Goal: Task Accomplishment & Management: Manage account settings

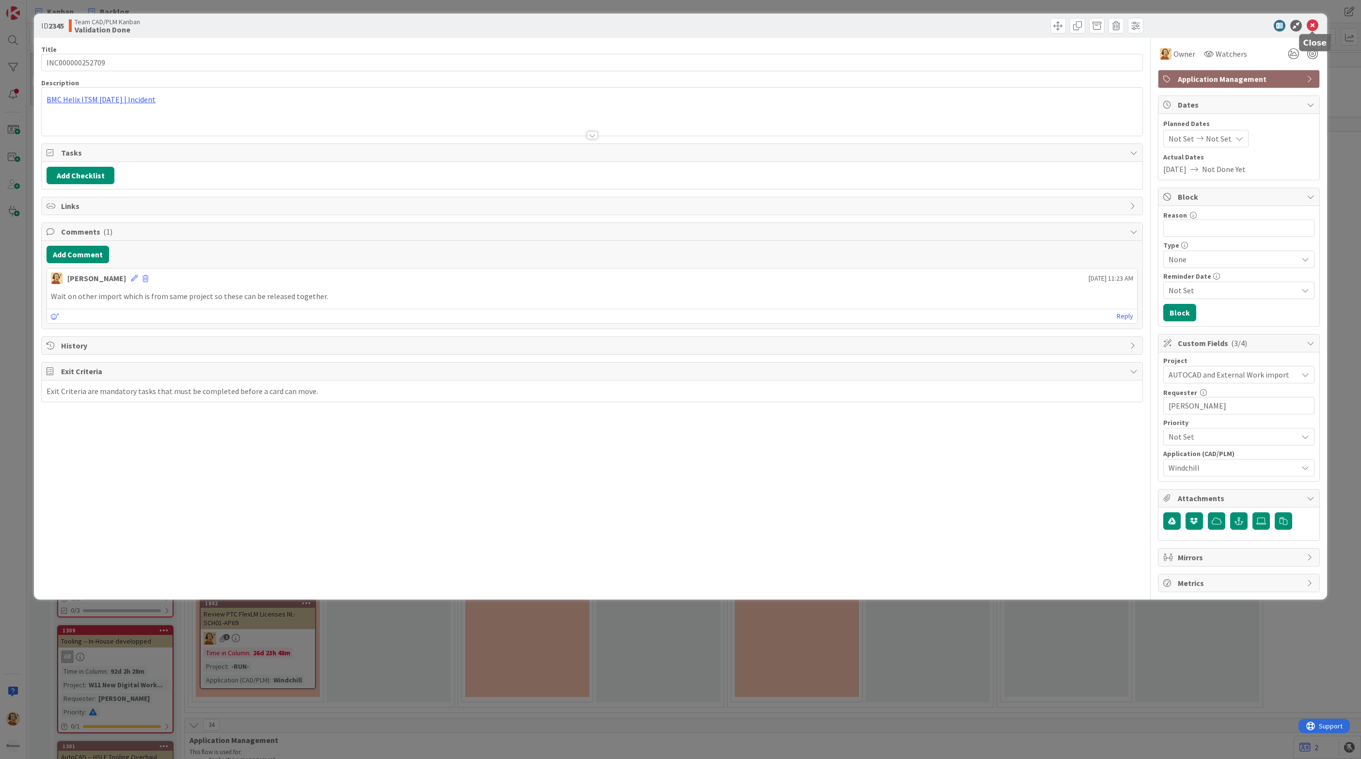
click at [1313, 25] on icon at bounding box center [1313, 26] width 12 height 12
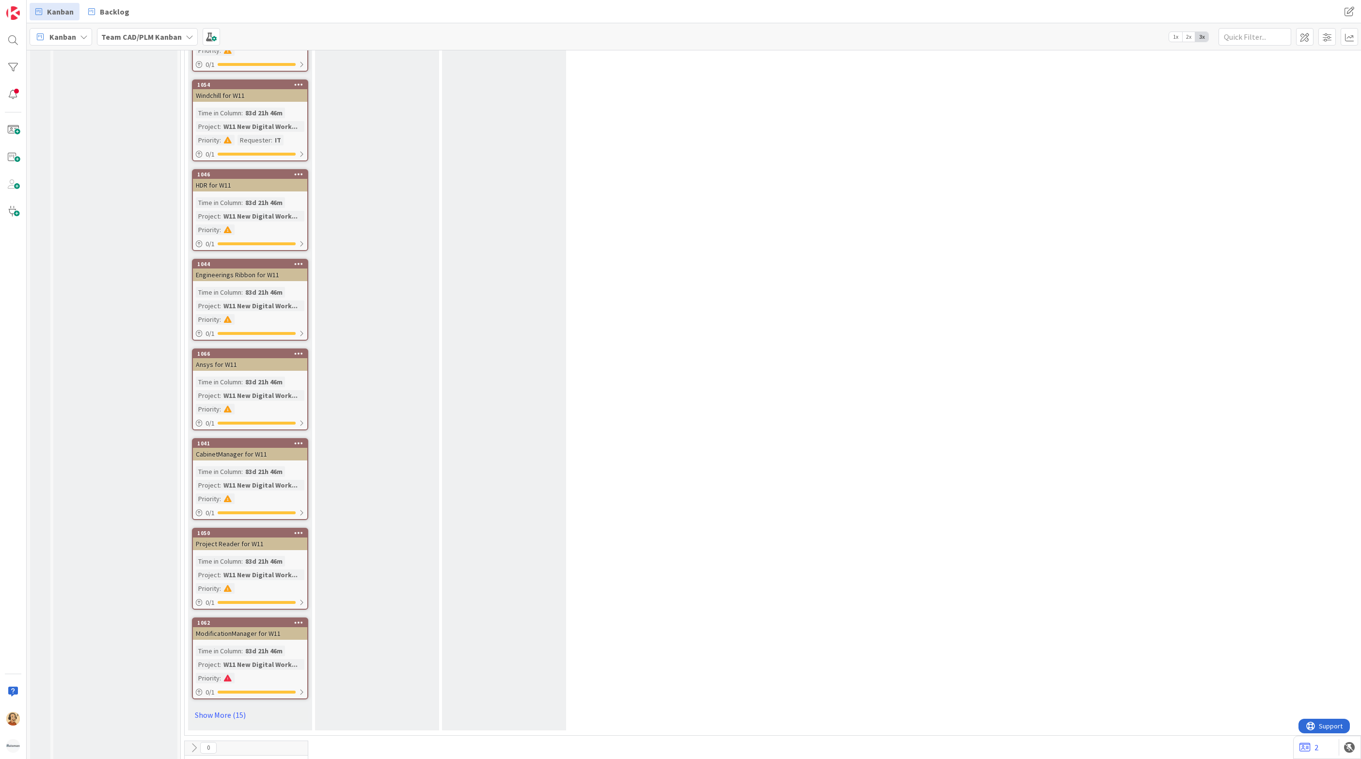
scroll to position [2637, 0]
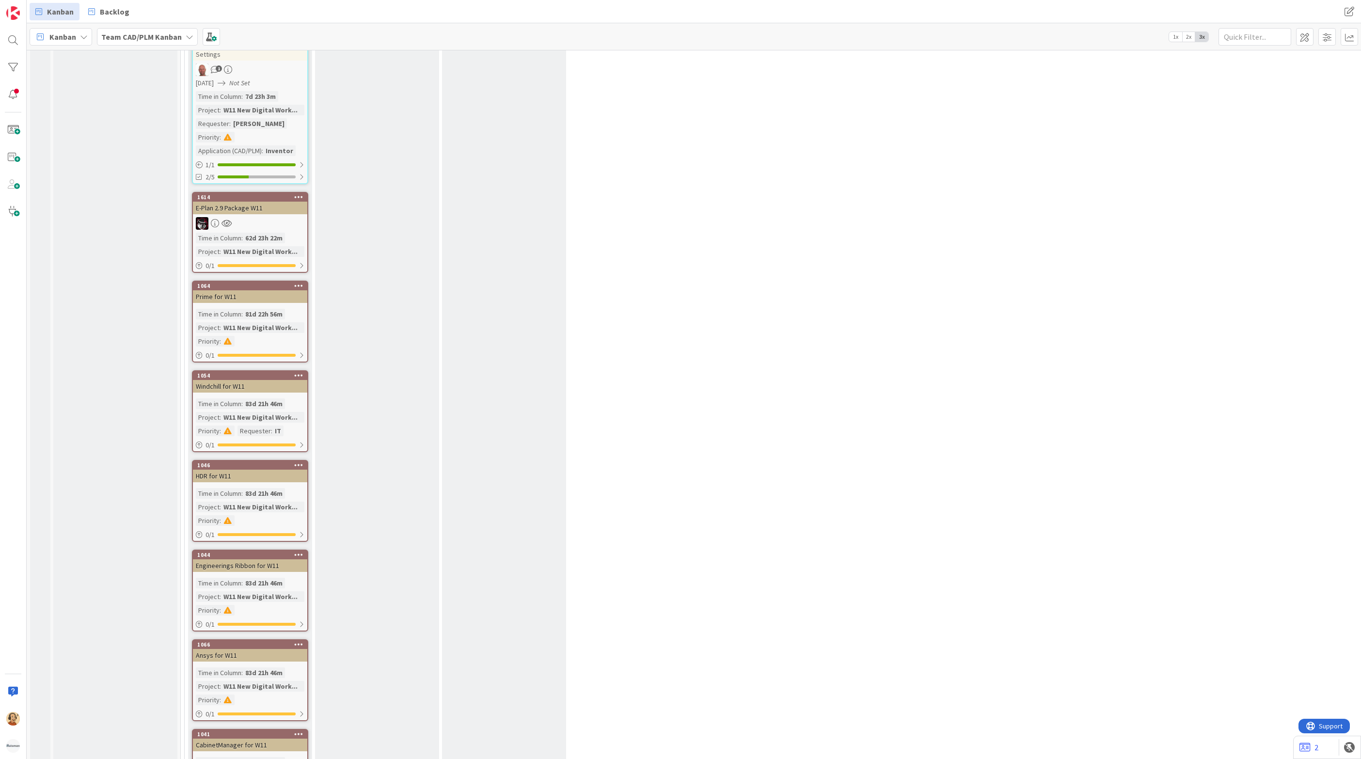
click at [902, 399] on div "25 To Do Add Card... 1242 [W11] Autodesk Inventor User Settings 1 [DATE] Not Se…" at bounding box center [995, 491] width 1617 height 1070
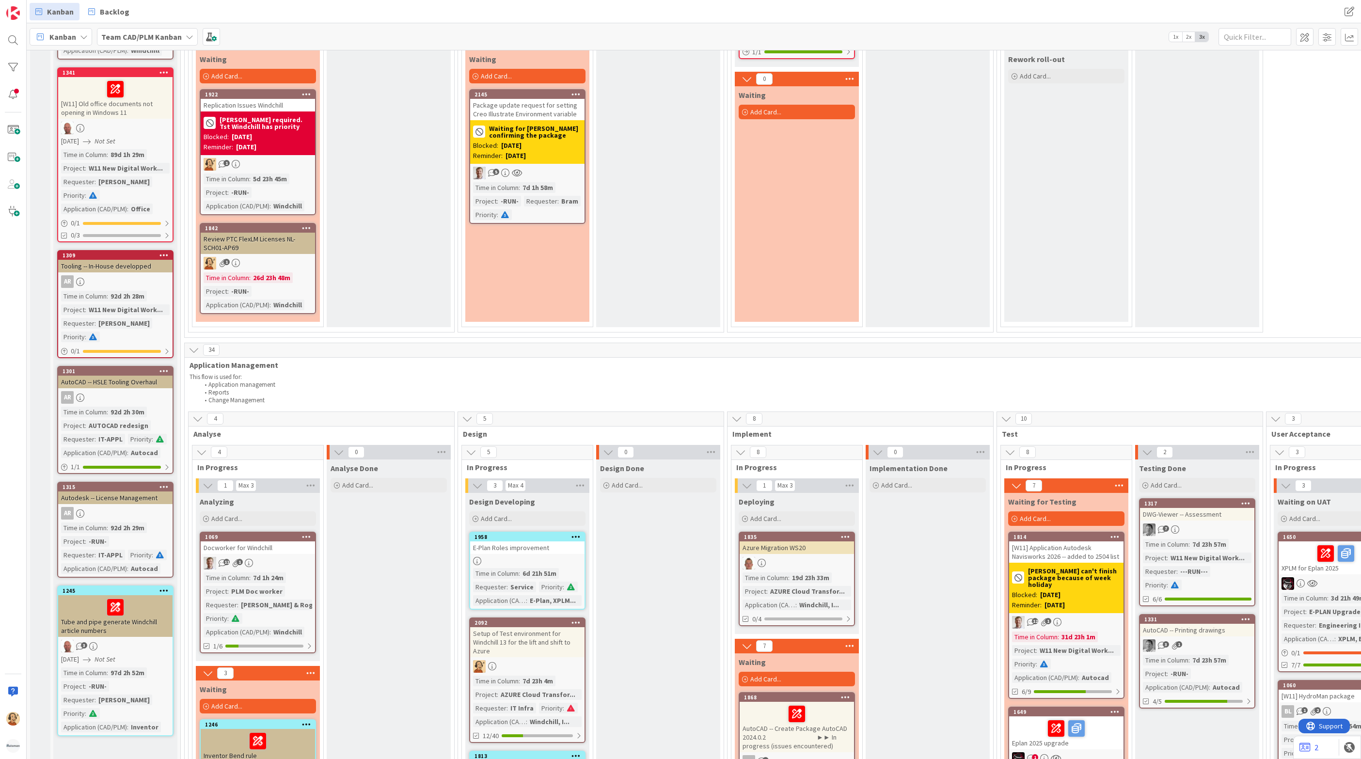
scroll to position [654, 0]
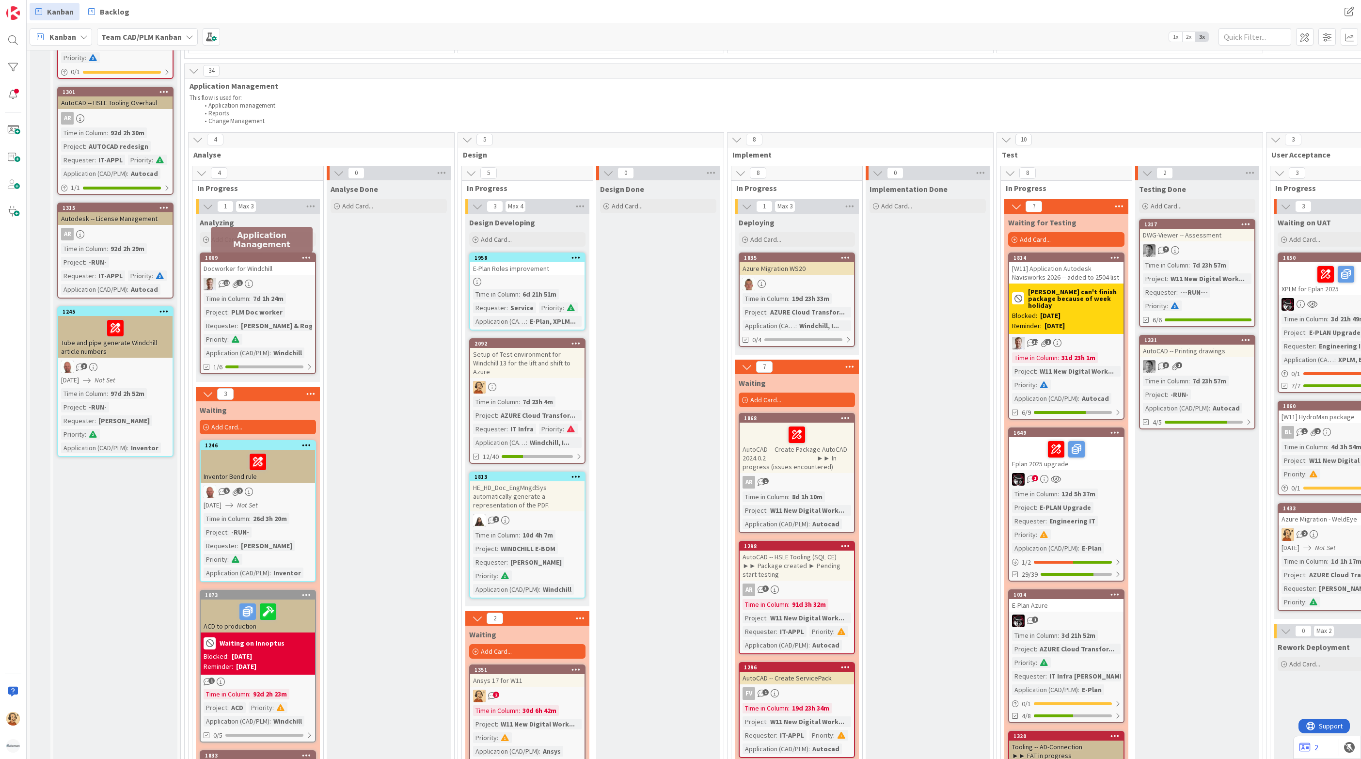
click at [271, 258] on div "1069" at bounding box center [260, 258] width 110 height 7
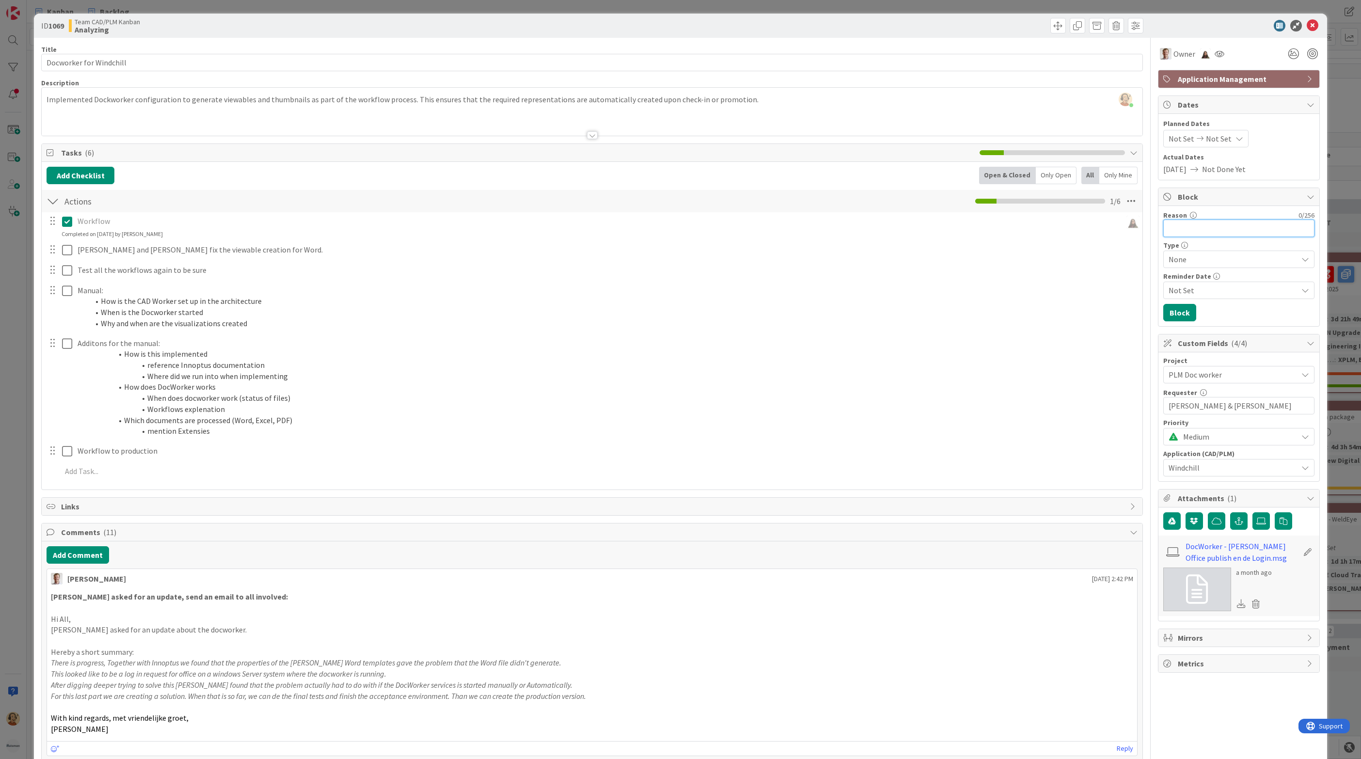
click at [1211, 231] on input "Reason" at bounding box center [1238, 228] width 151 height 17
click at [1307, 23] on icon at bounding box center [1313, 26] width 12 height 12
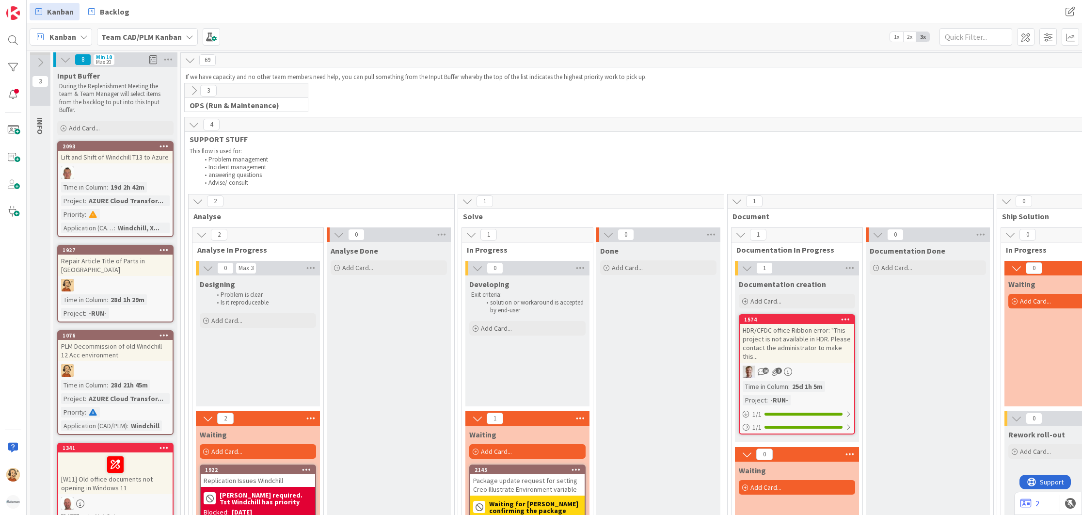
click at [192, 89] on icon at bounding box center [194, 90] width 11 height 11
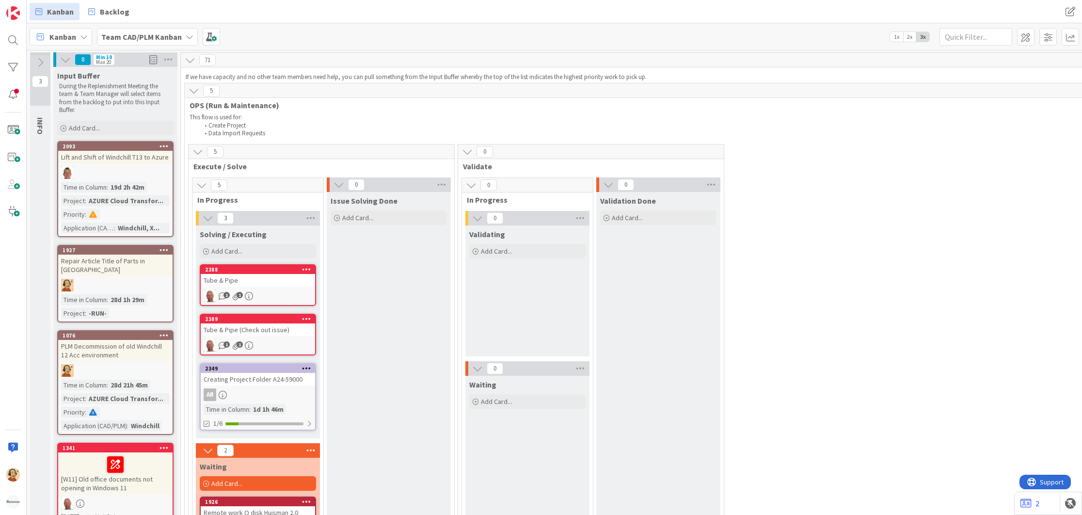
click at [652, 84] on div "5" at bounding box center [995, 90] width 1621 height 15
drag, startPoint x: 275, startPoint y: 136, endPoint x: 238, endPoint y: 129, distance: 37.9
click at [238, 129] on li "Data Import Requests" at bounding box center [955, 133] width 1513 height 8
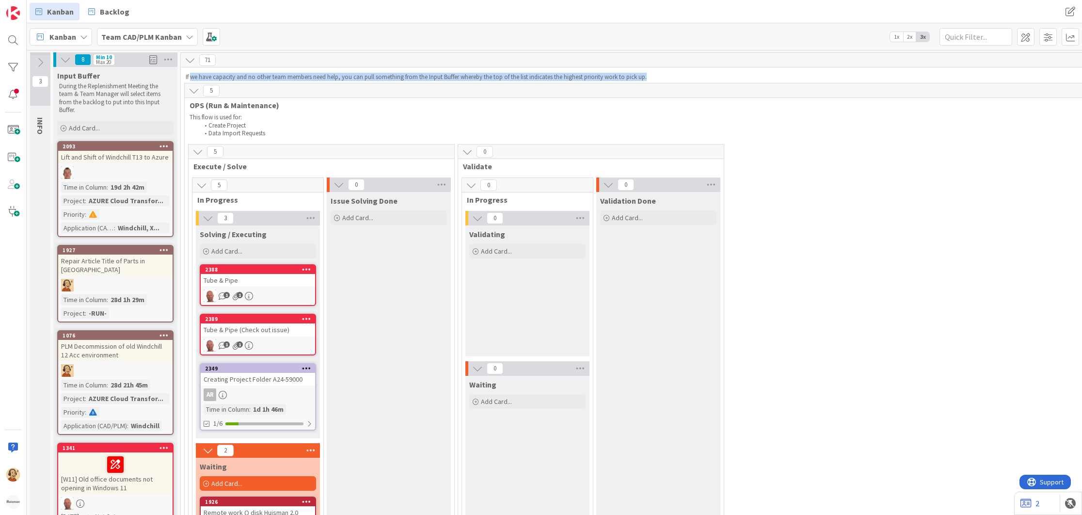
drag, startPoint x: 238, startPoint y: 129, endPoint x: 191, endPoint y: 84, distance: 65.5
drag, startPoint x: 191, startPoint y: 84, endPoint x: 193, endPoint y: 93, distance: 9.1
click at [193, 93] on icon at bounding box center [194, 90] width 11 height 11
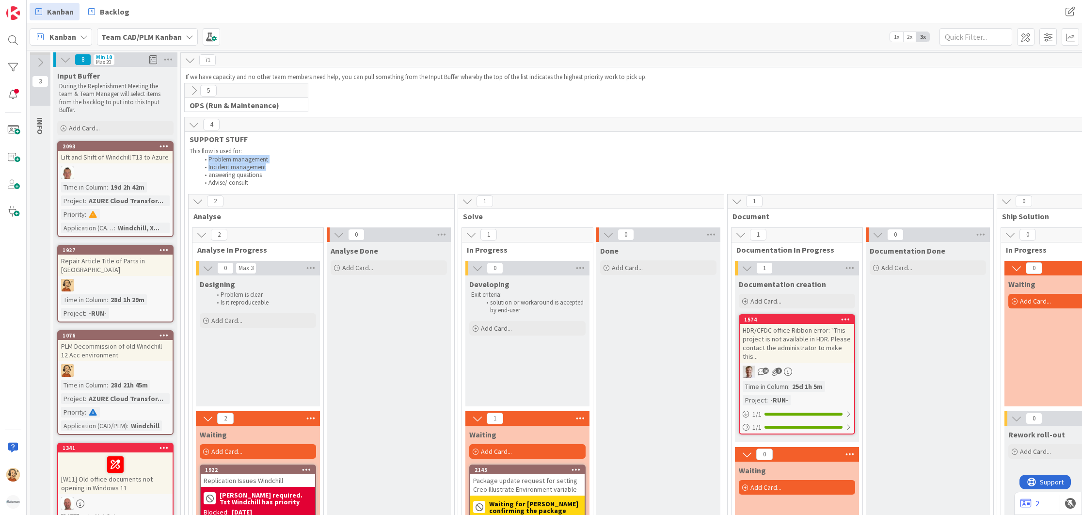
drag, startPoint x: 265, startPoint y: 168, endPoint x: 207, endPoint y: 162, distance: 58.0
click at [207, 162] on ol "Problem management Incident management answering questions Advise/ consult" at bounding box center [951, 172] width 1522 height 32
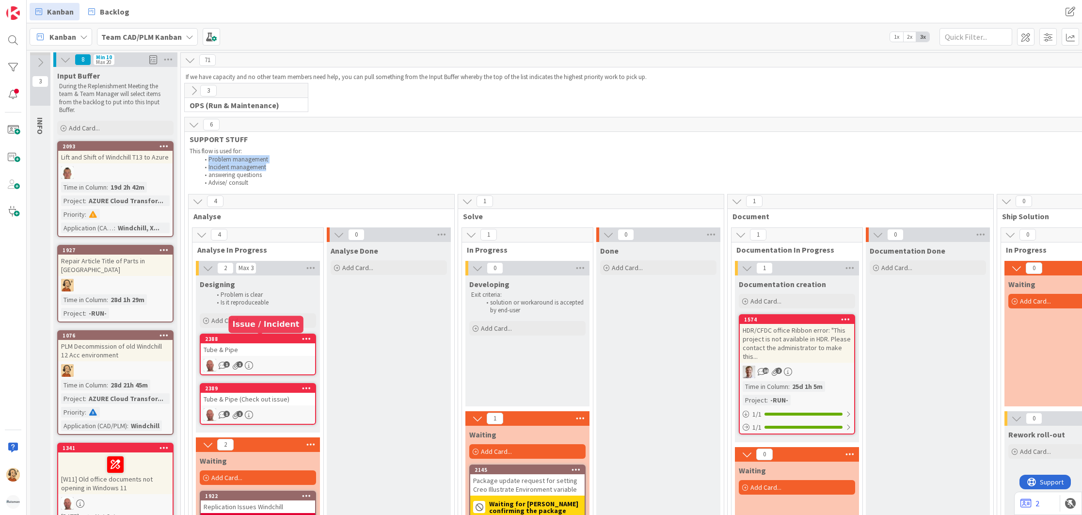
click at [270, 340] on div "2388" at bounding box center [260, 338] width 110 height 7
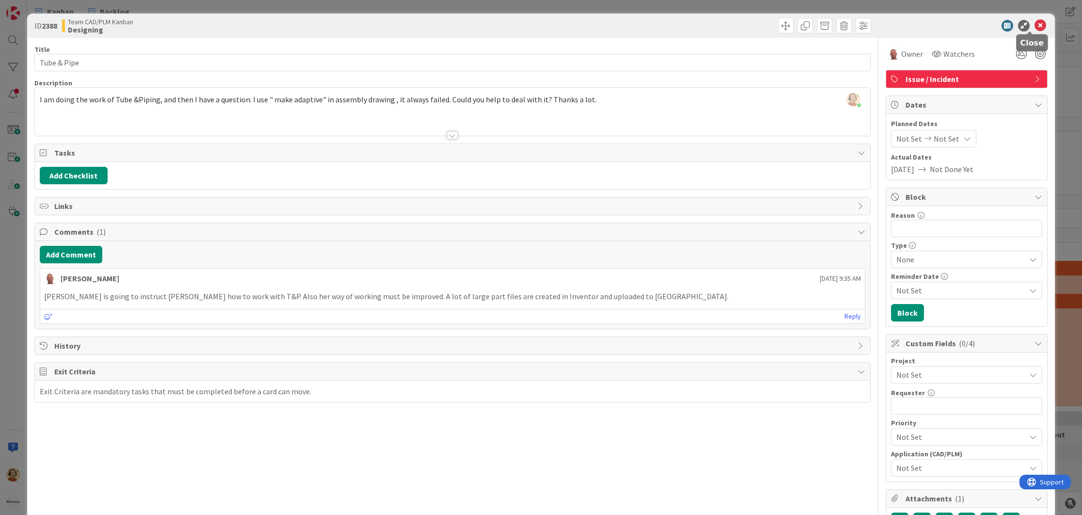
click at [1035, 30] on icon at bounding box center [1041, 26] width 12 height 12
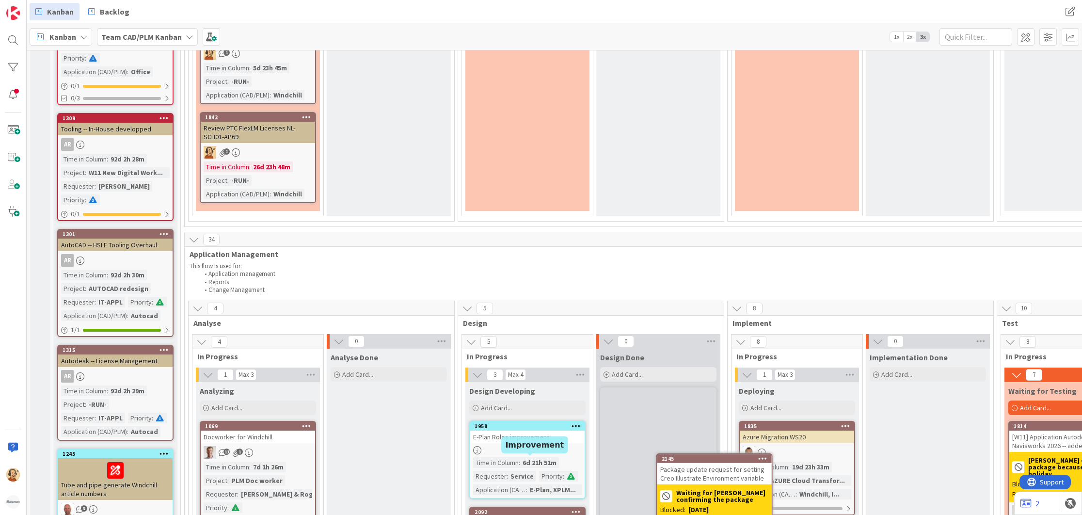
scroll to position [553, 0]
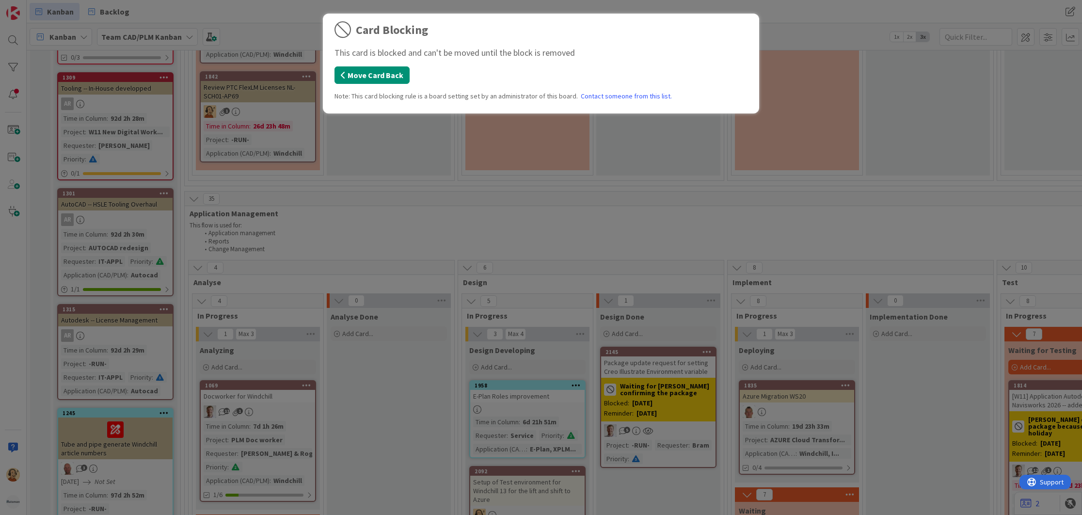
click at [380, 80] on button "Move Card Back" at bounding box center [371, 74] width 75 height 17
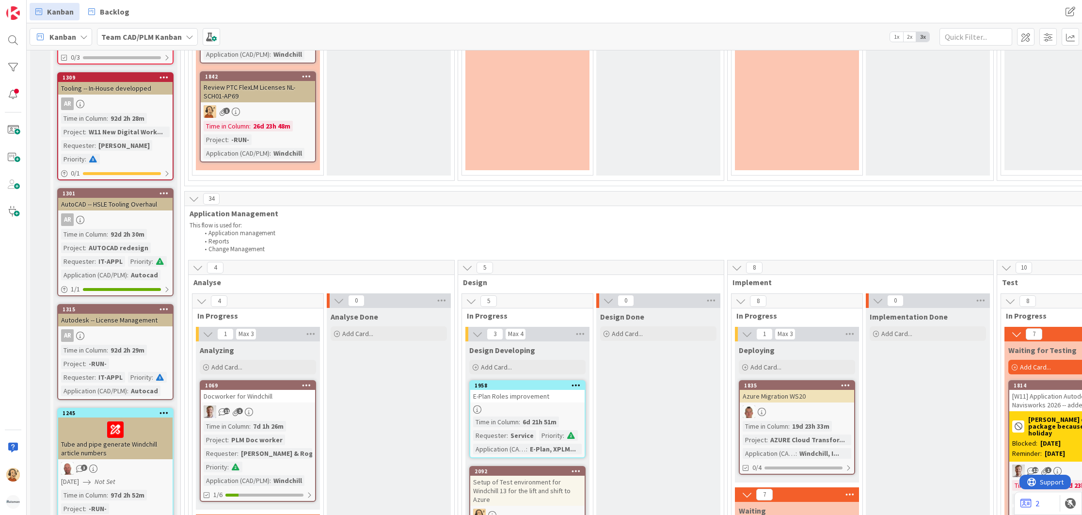
click at [535, 157] on div "Waiting Add Card... 2145 Package update request for setting Creo Illustrate Env…" at bounding box center [527, 22] width 124 height 298
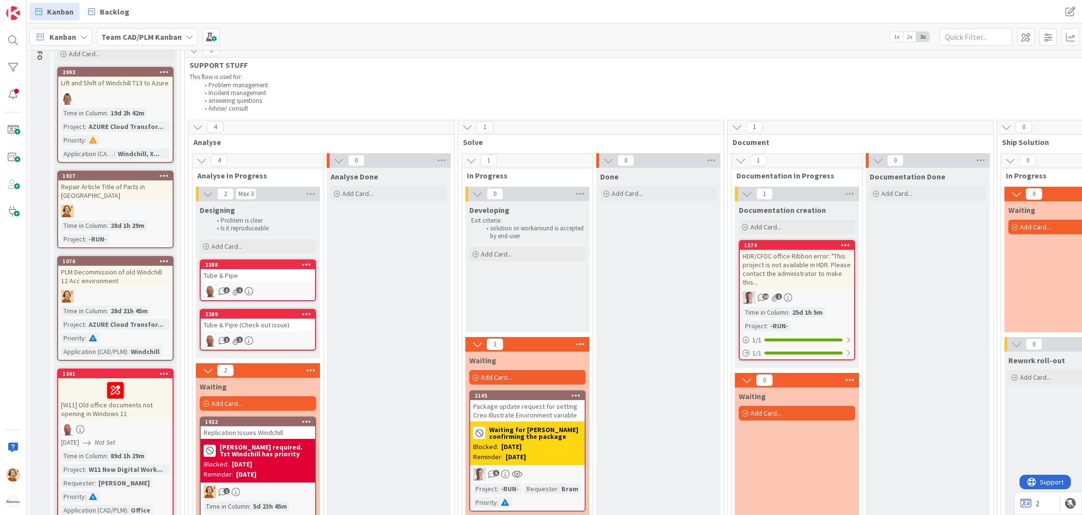
scroll to position [0, 0]
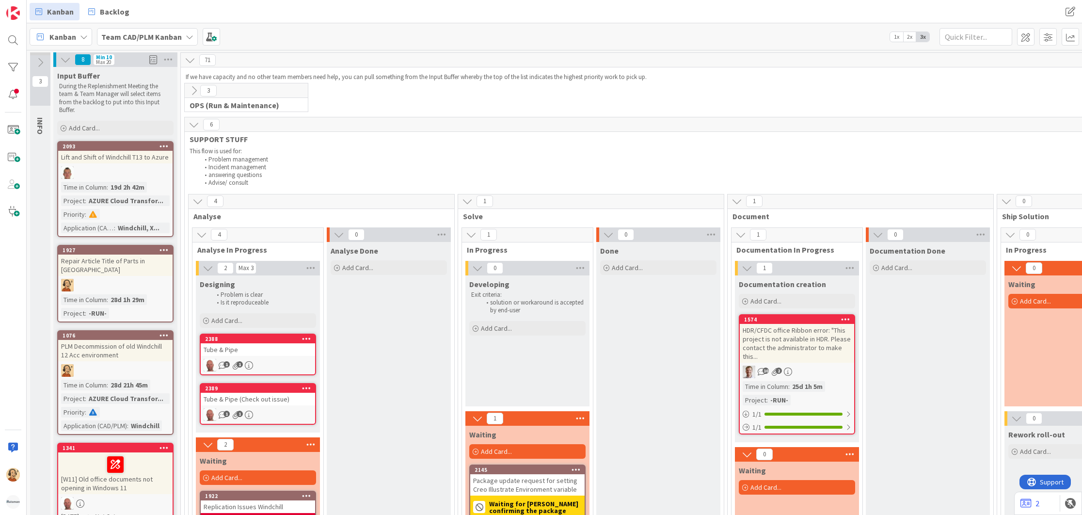
click at [273, 353] on div "Tube & Pipe" at bounding box center [258, 349] width 114 height 13
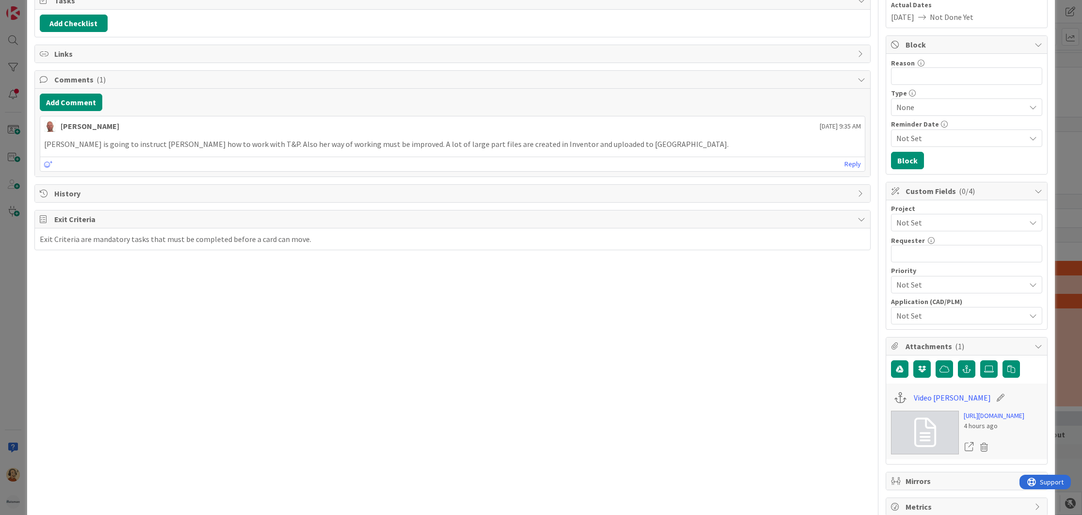
scroll to position [185, 0]
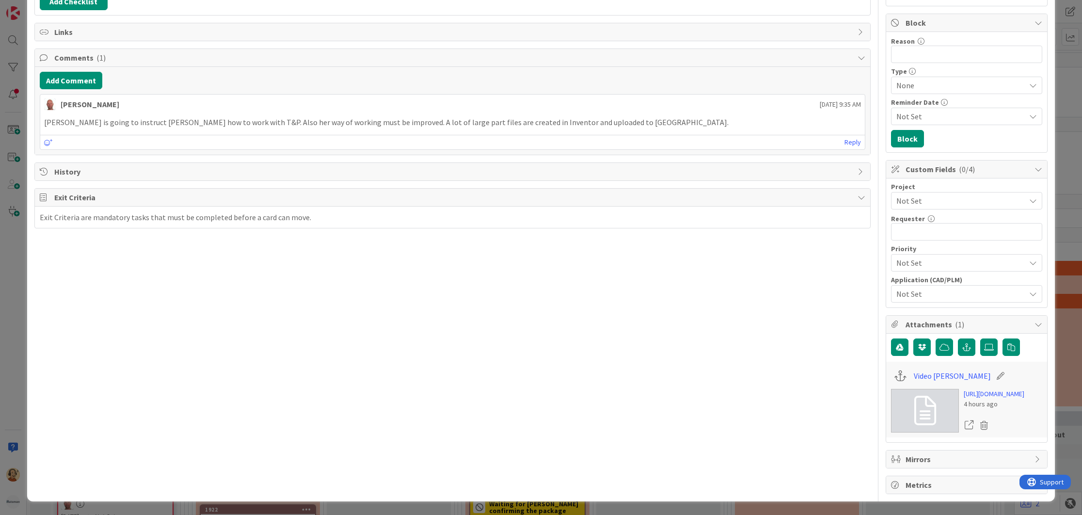
click at [455, 357] on div "Title 11 / 128 Tube & Pipe Description [PERSON_NAME] just joined I am doing the…" at bounding box center [452, 179] width 836 height 630
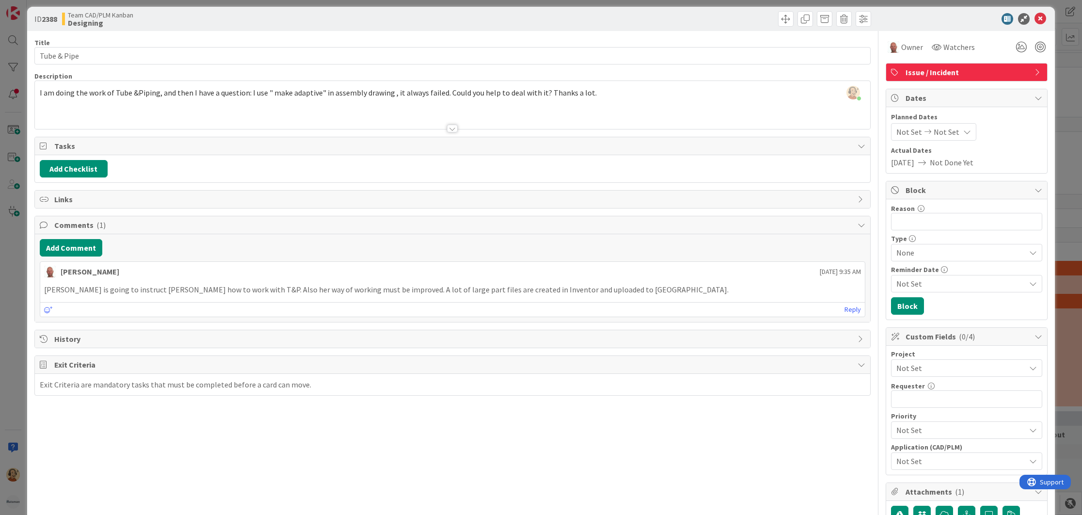
scroll to position [1, 0]
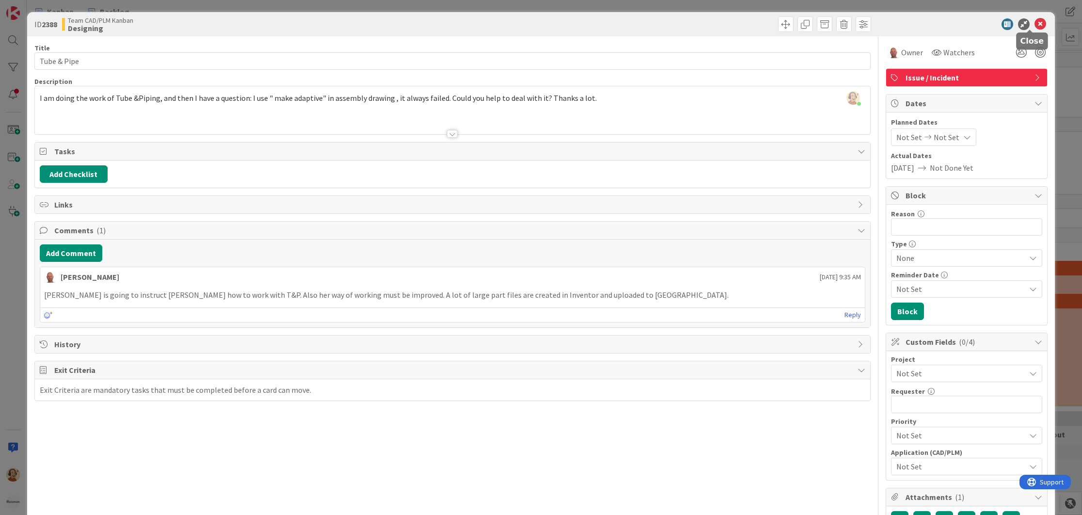
click at [1035, 28] on icon at bounding box center [1041, 24] width 12 height 12
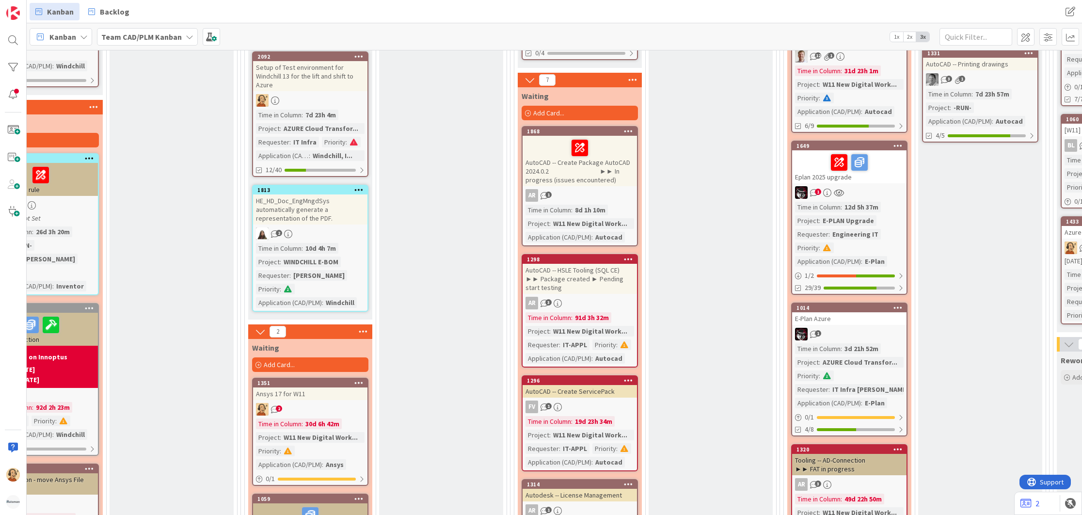
scroll to position [965, 217]
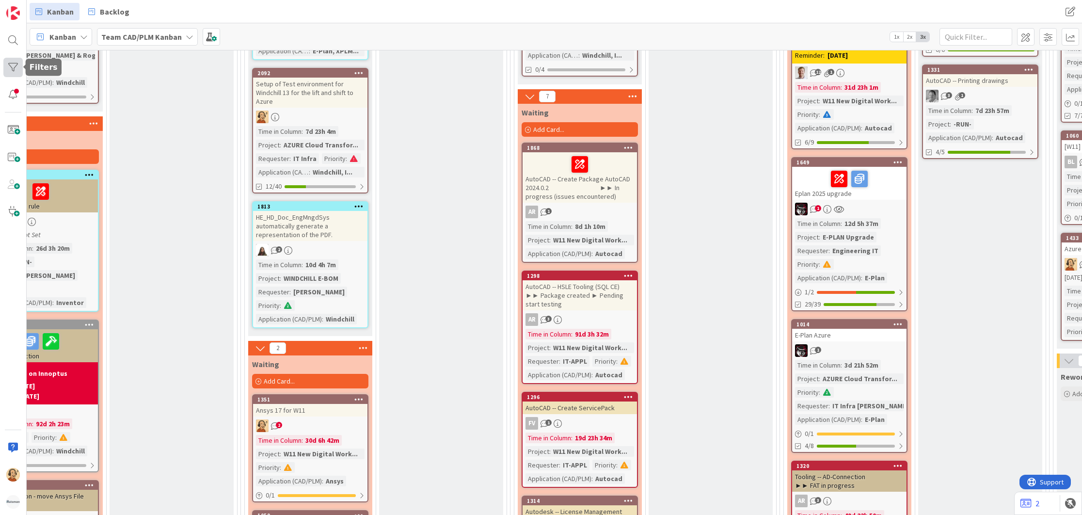
click at [12, 66] on div at bounding box center [12, 67] width 19 height 19
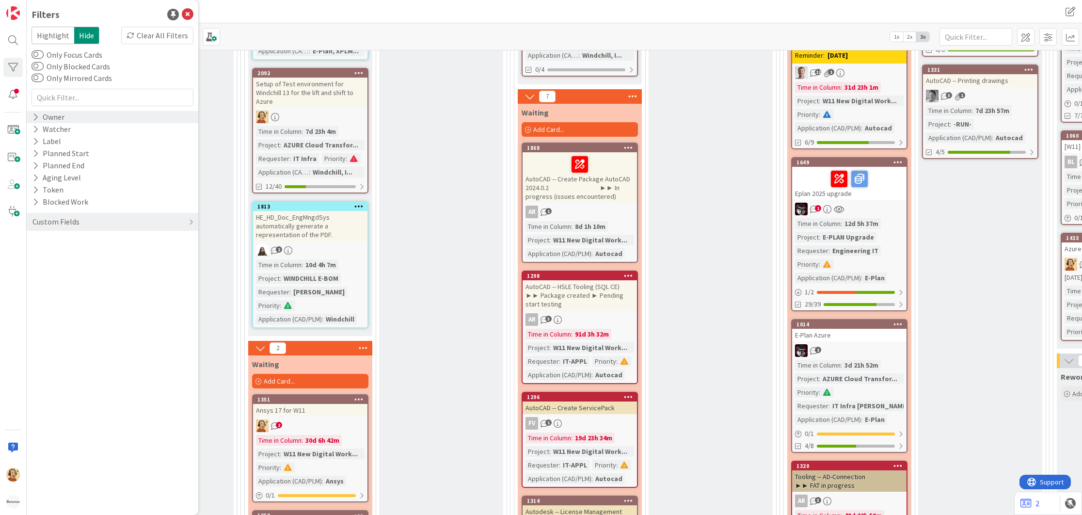
click at [61, 116] on div "Owner" at bounding box center [49, 117] width 34 height 12
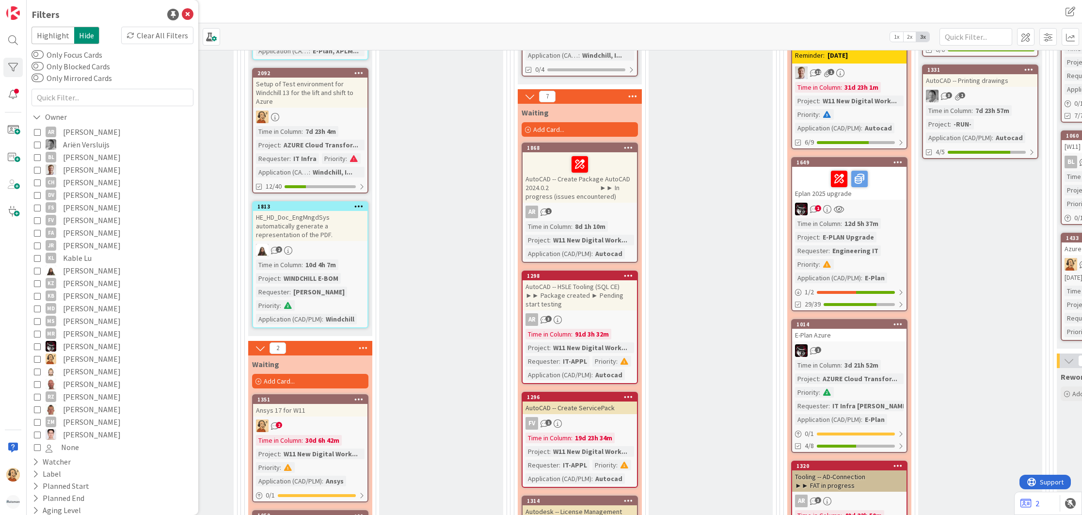
click at [36, 357] on icon at bounding box center [37, 358] width 7 height 7
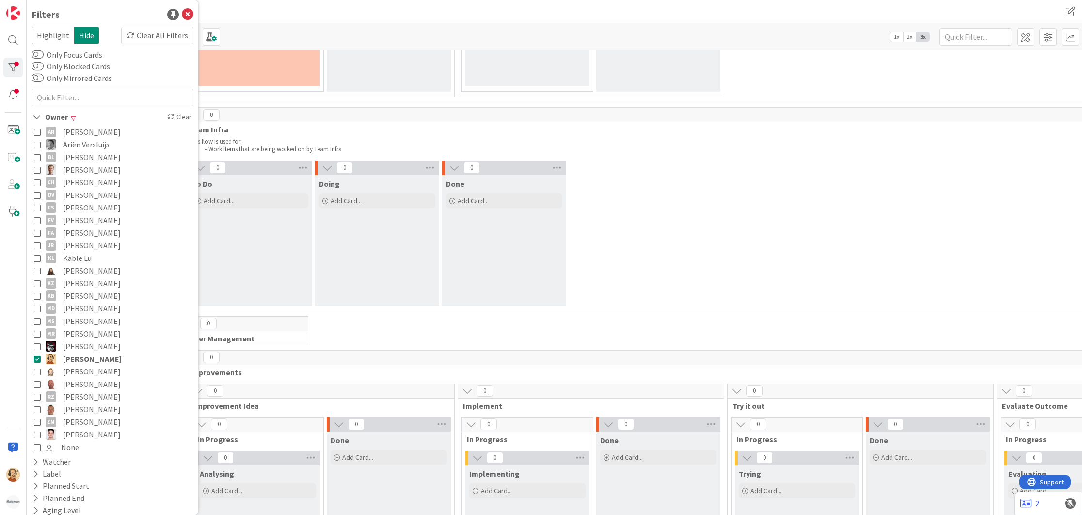
scroll to position [1804, 0]
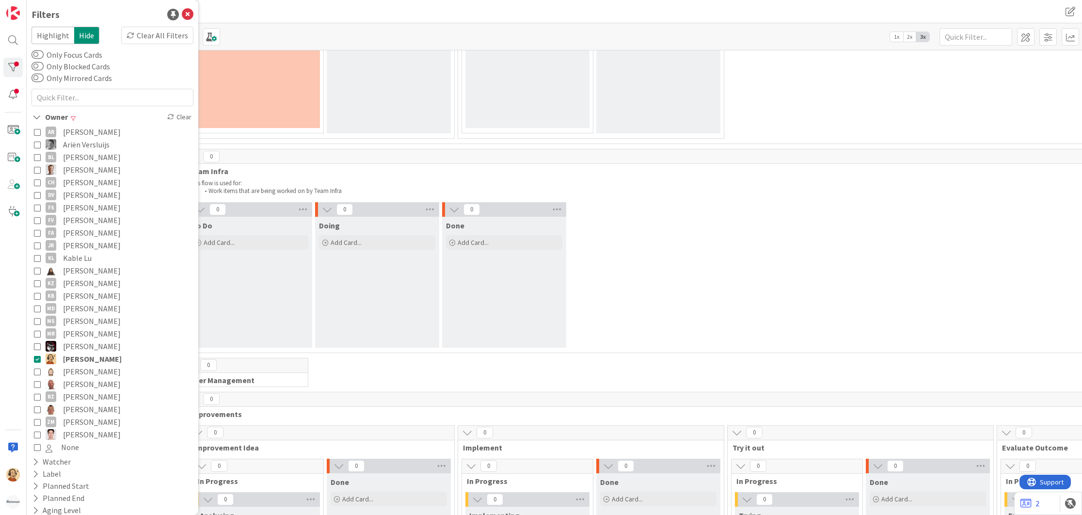
click at [693, 271] on div "0 To Do Add Card... 0 Doing Add Card... 0 Done Add Card..." at bounding box center [995, 277] width 1617 height 150
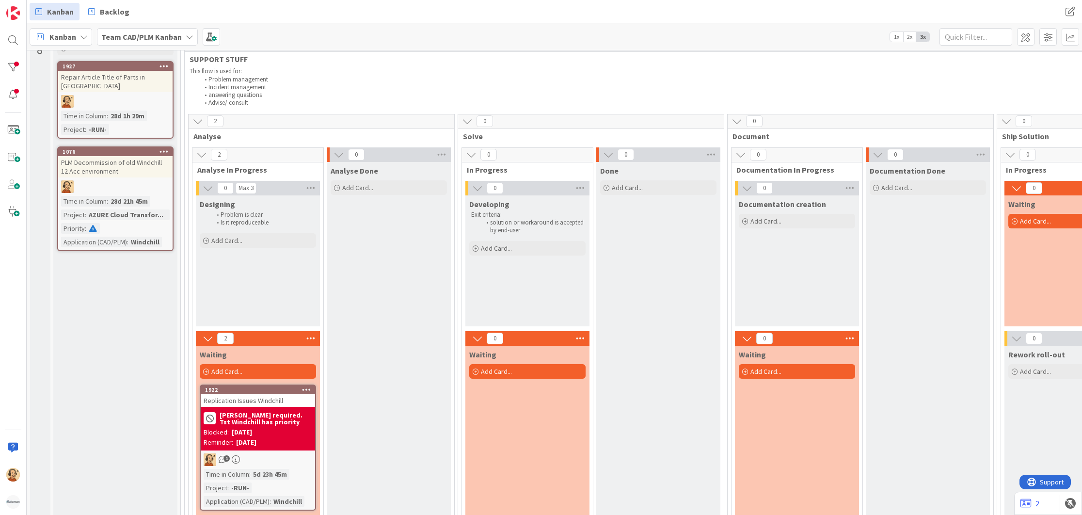
scroll to position [0, 0]
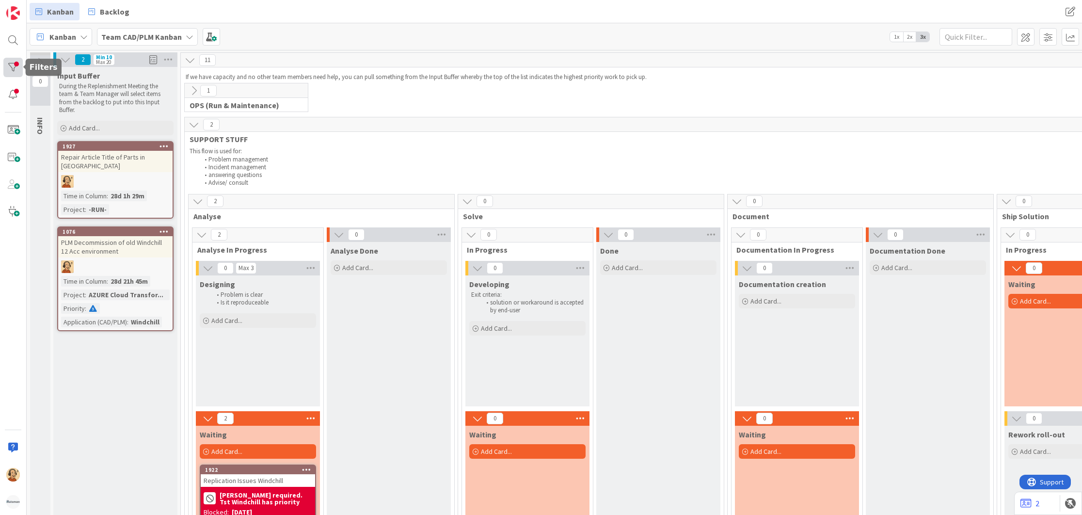
click at [18, 68] on div at bounding box center [12, 67] width 19 height 19
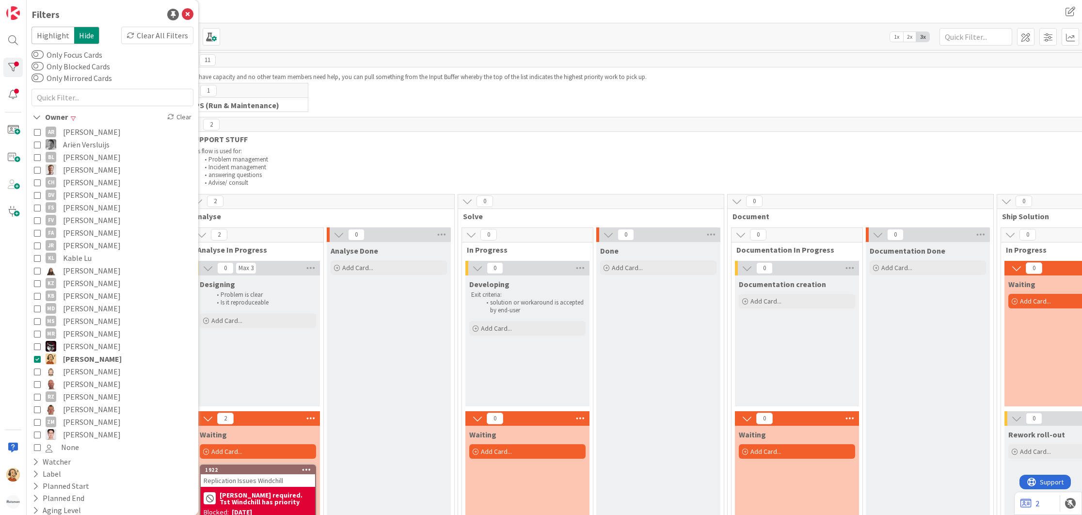
click at [36, 359] on icon at bounding box center [37, 358] width 7 height 7
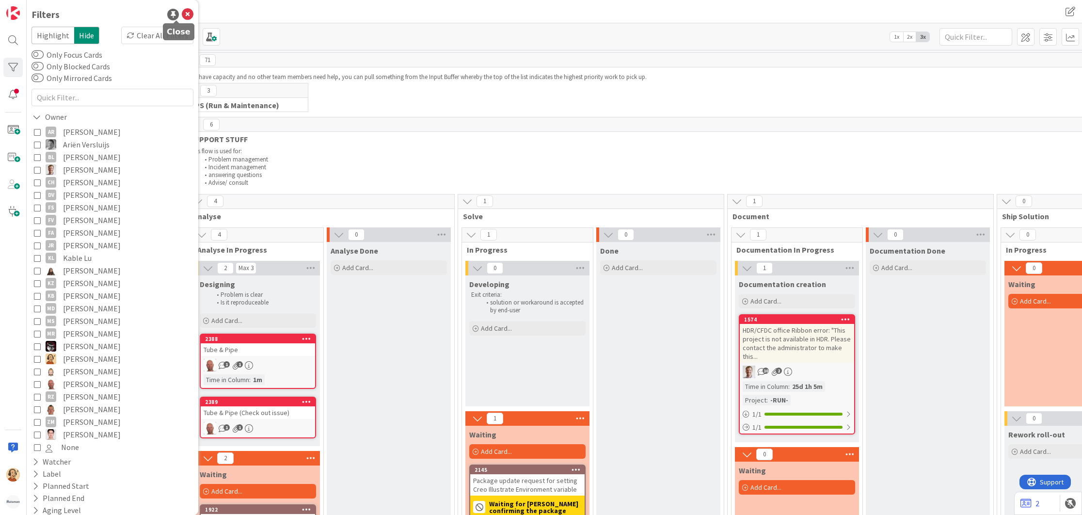
click at [182, 14] on icon at bounding box center [188, 15] width 12 height 12
